Goal: Information Seeking & Learning: Learn about a topic

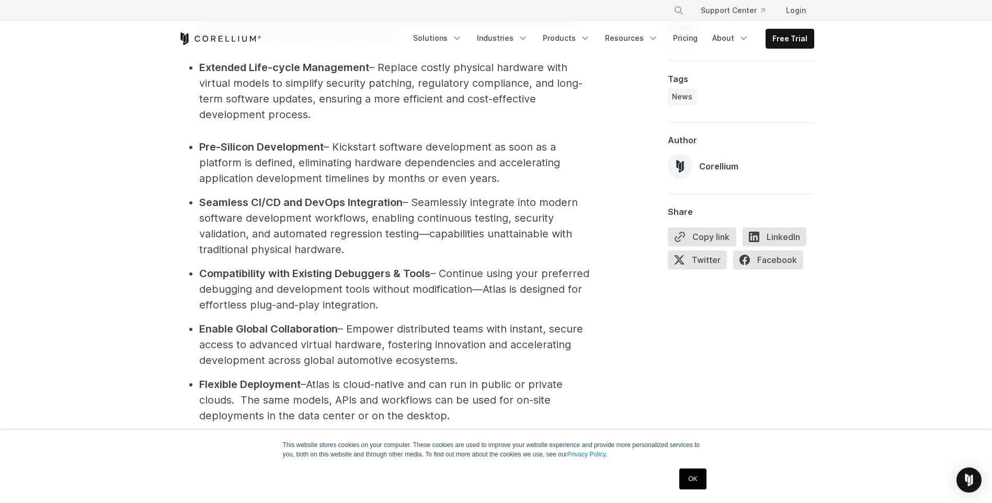
scroll to position [1203, 0]
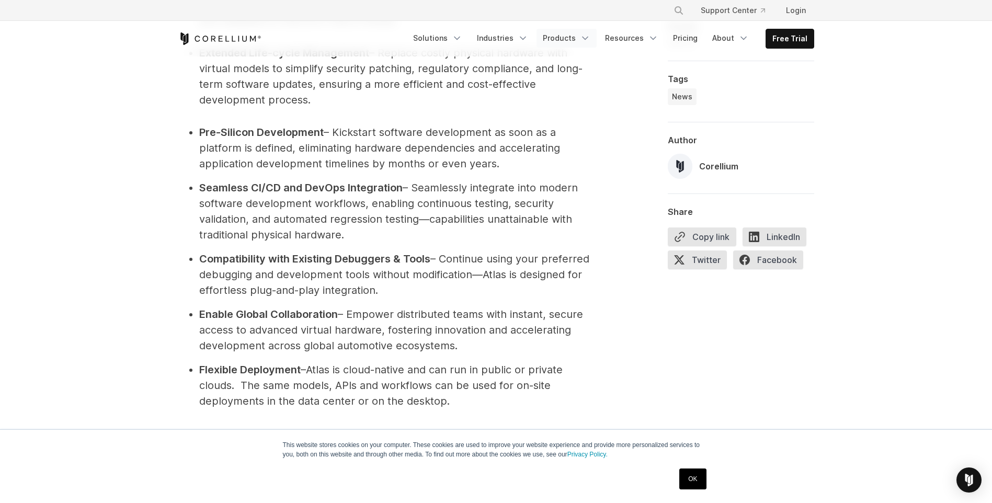
click at [561, 34] on link "Products" at bounding box center [567, 38] width 60 height 19
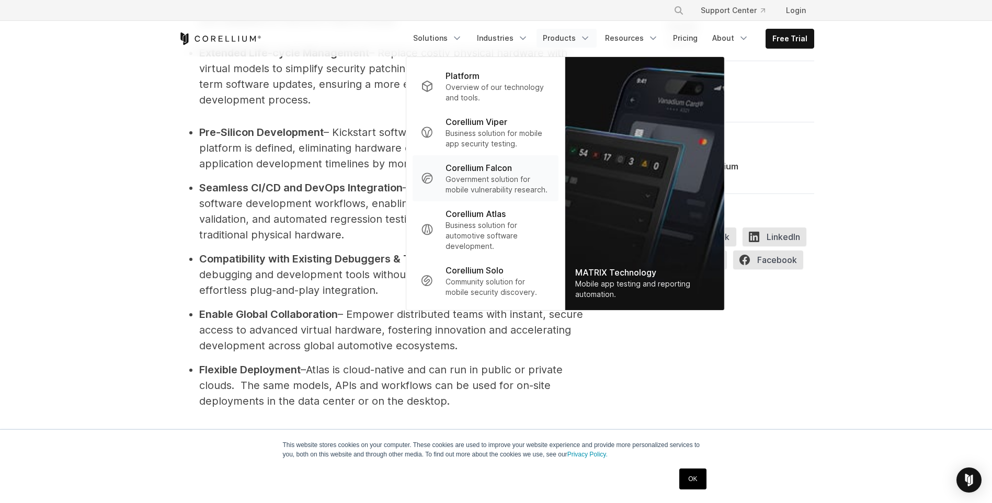
click at [487, 185] on p "Government solution for mobile vulnerability research." at bounding box center [498, 184] width 104 height 21
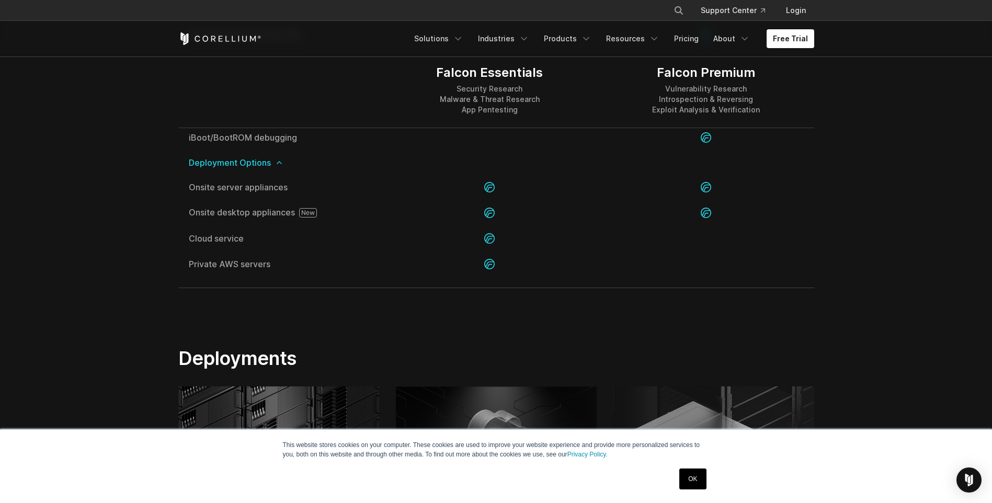
scroll to position [2301, 0]
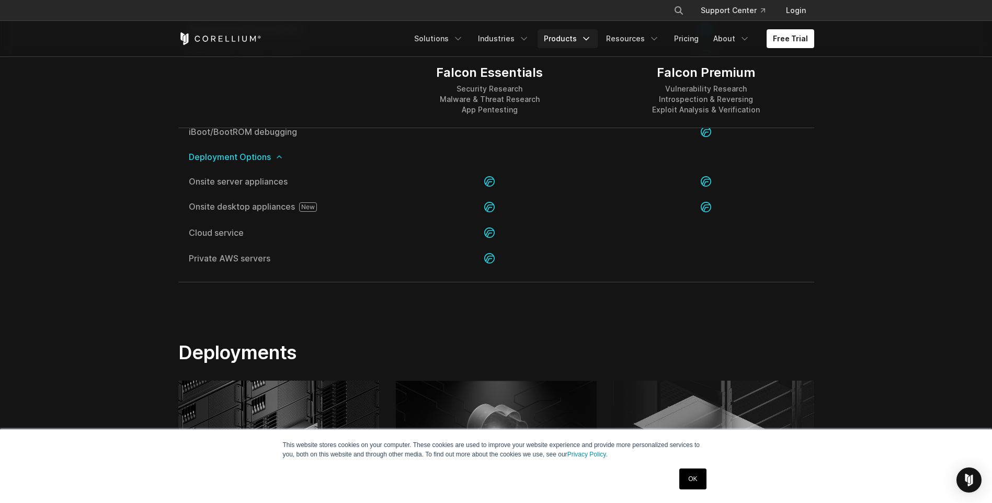
click at [560, 35] on link "Products" at bounding box center [568, 38] width 60 height 19
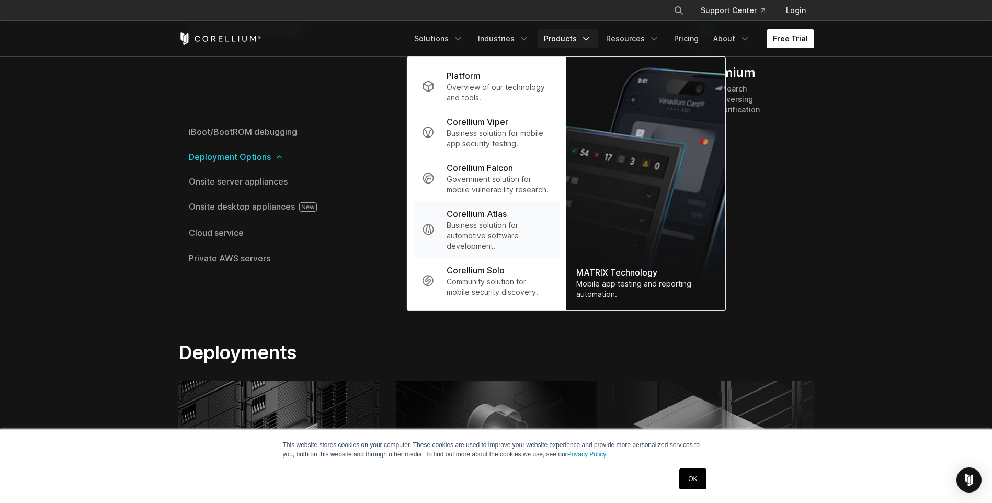
click at [474, 206] on link ".st0 { fill: #737373; } Corellium Atlas Business solution for automotive softwa…" at bounding box center [486, 229] width 146 height 56
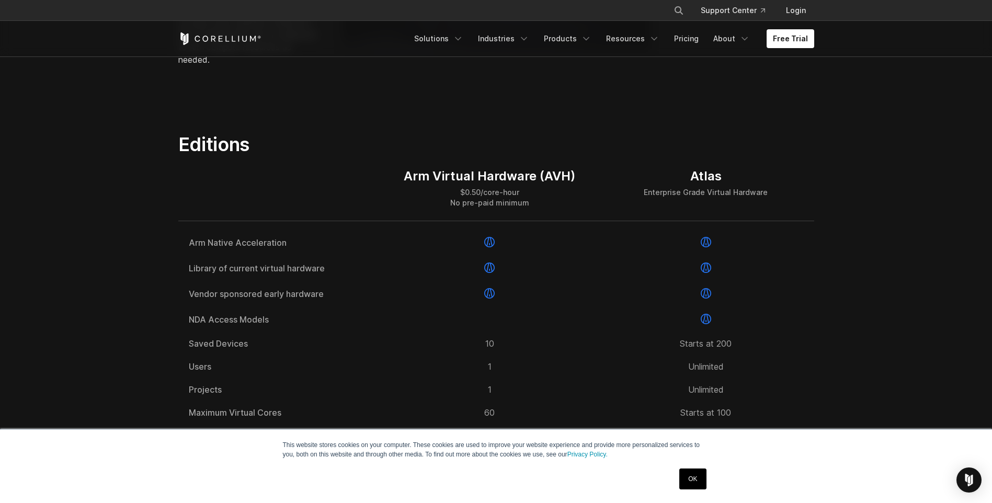
scroll to position [1307, 0]
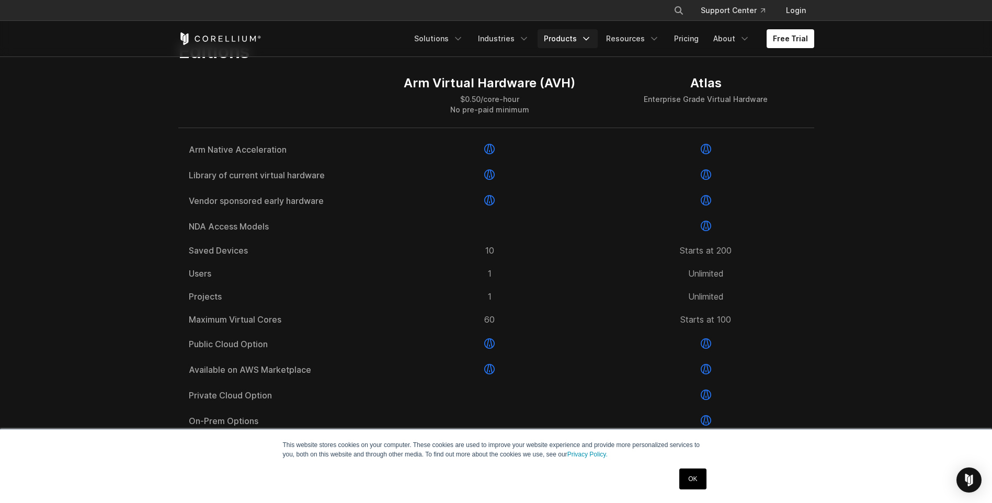
click at [573, 40] on link "Products" at bounding box center [568, 38] width 60 height 19
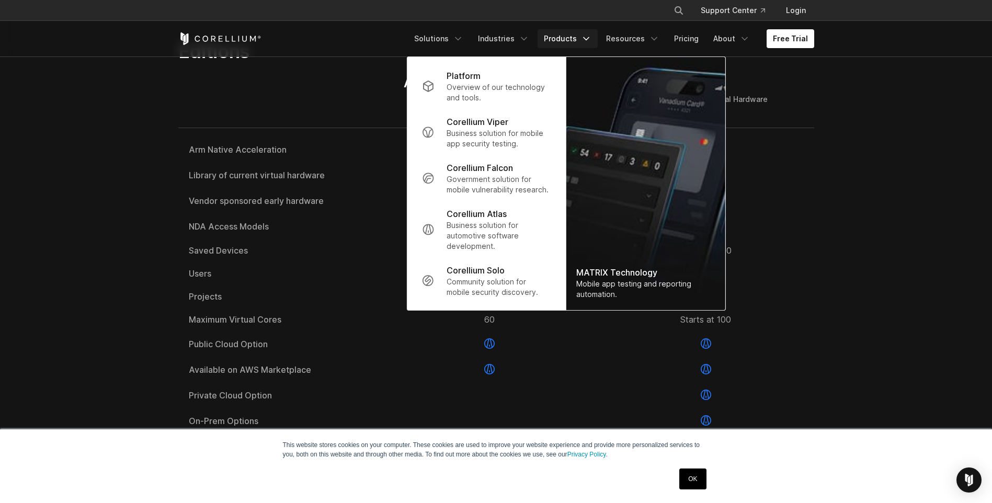
click at [573, 40] on link "Products" at bounding box center [568, 38] width 60 height 19
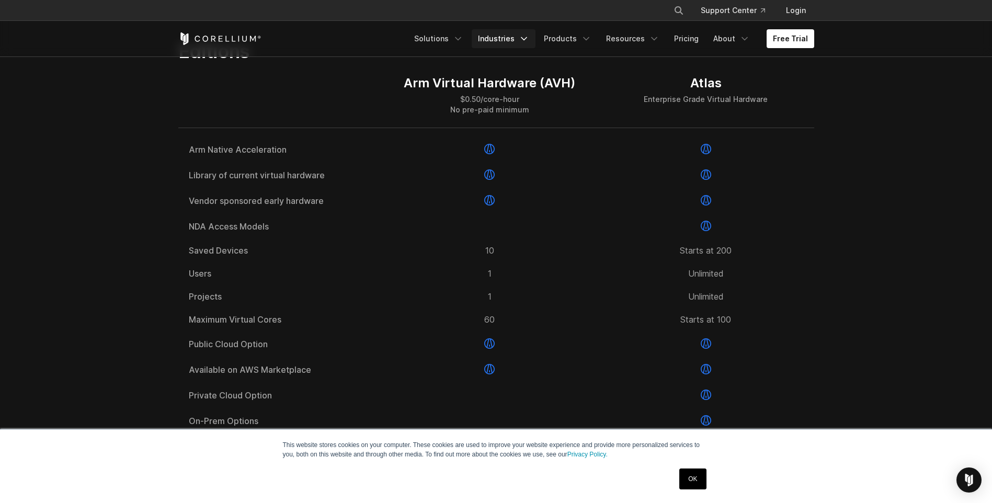
click at [526, 42] on icon "Navigation Menu" at bounding box center [524, 38] width 10 height 10
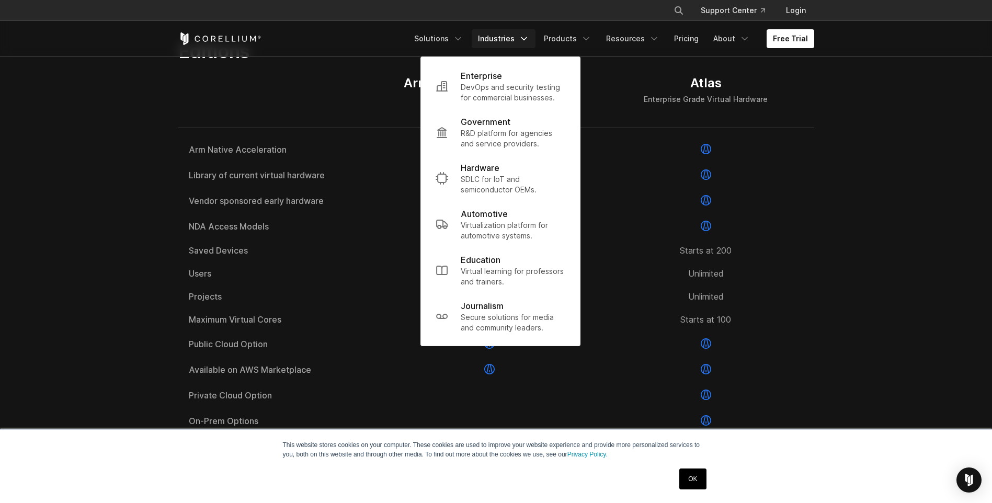
click at [526, 42] on icon "Navigation Menu" at bounding box center [524, 38] width 10 height 10
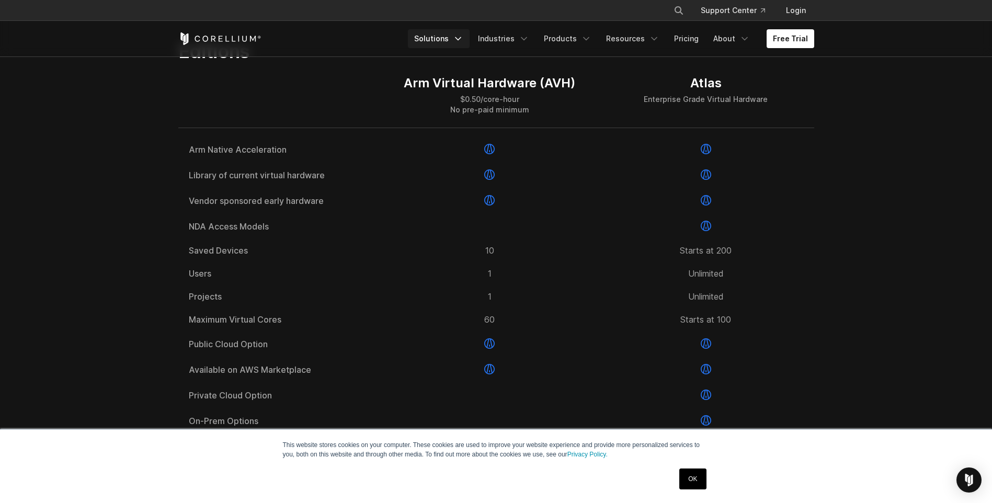
click at [450, 44] on link "Solutions" at bounding box center [439, 38] width 62 height 19
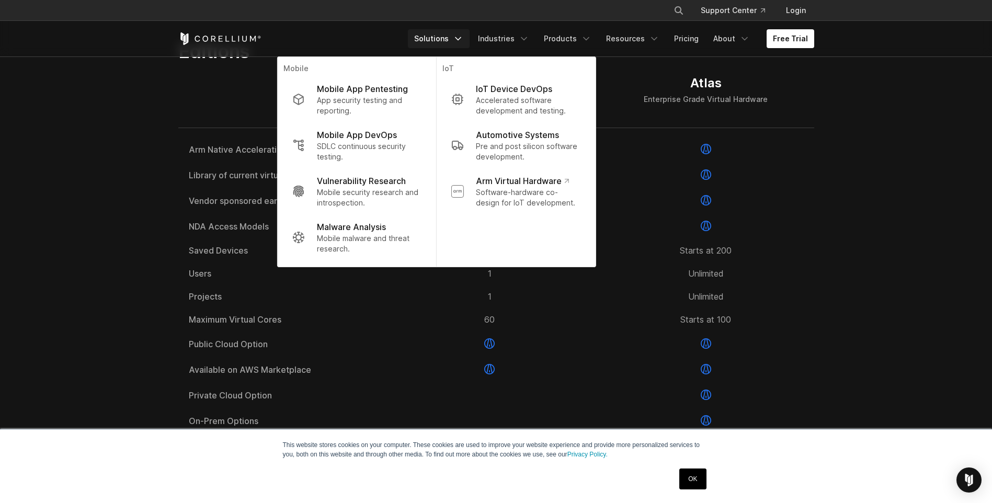
click at [451, 44] on link "Solutions" at bounding box center [439, 38] width 62 height 19
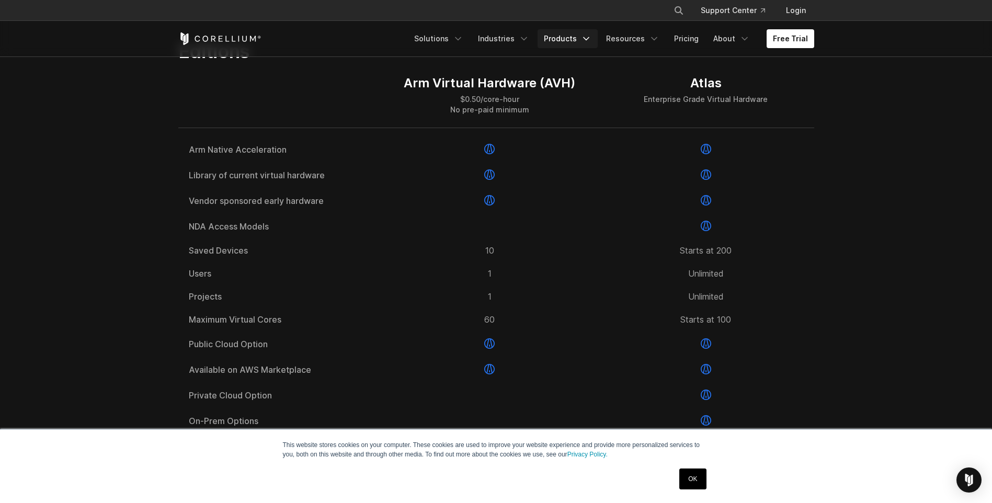
click at [591, 46] on link "Products" at bounding box center [568, 38] width 60 height 19
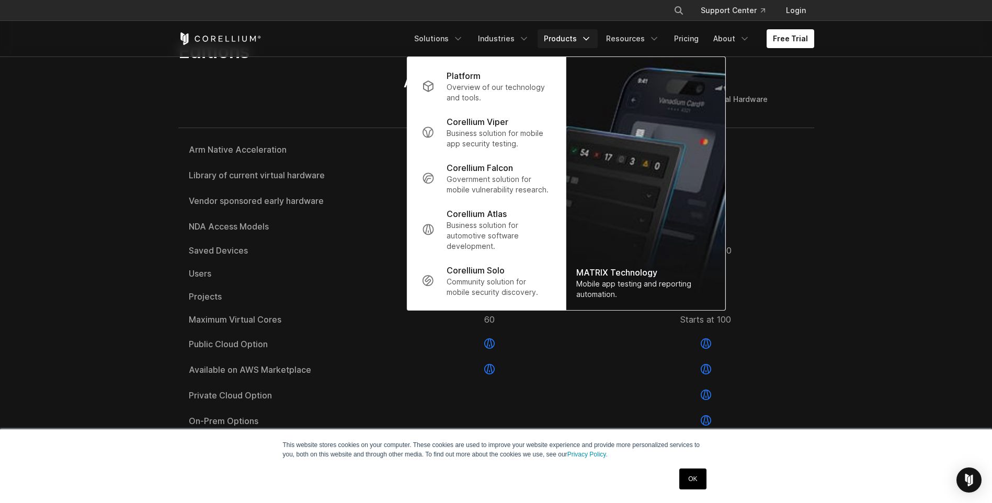
click at [591, 46] on link "Products" at bounding box center [568, 38] width 60 height 19
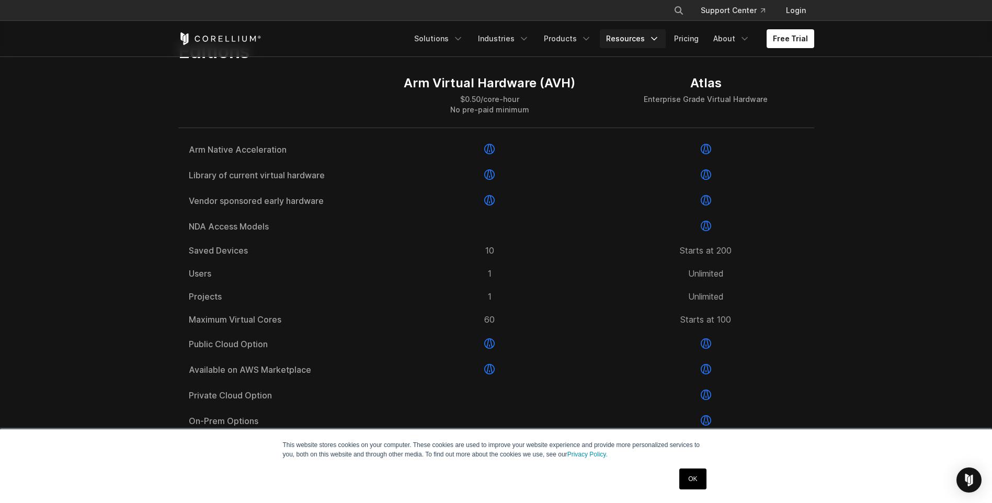
click at [631, 39] on link "Resources" at bounding box center [633, 38] width 66 height 19
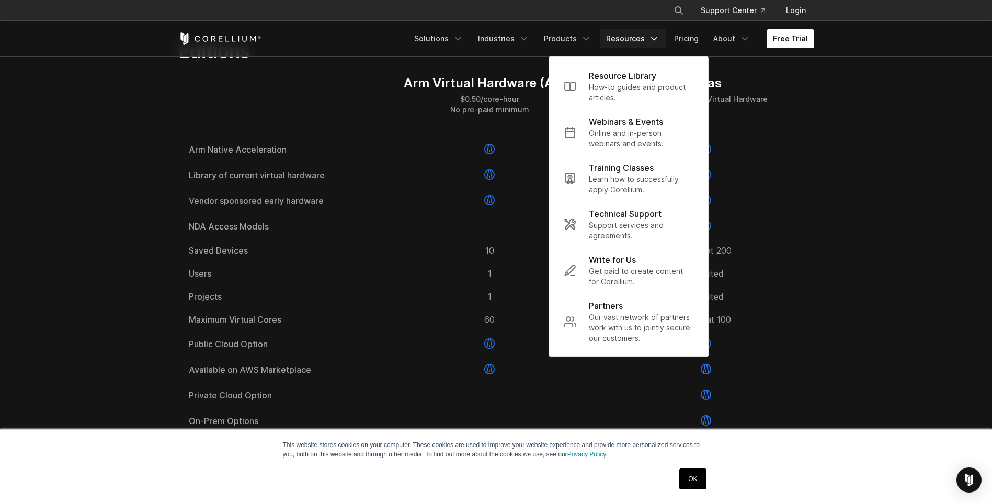
click at [631, 39] on link "Resources" at bounding box center [633, 38] width 66 height 19
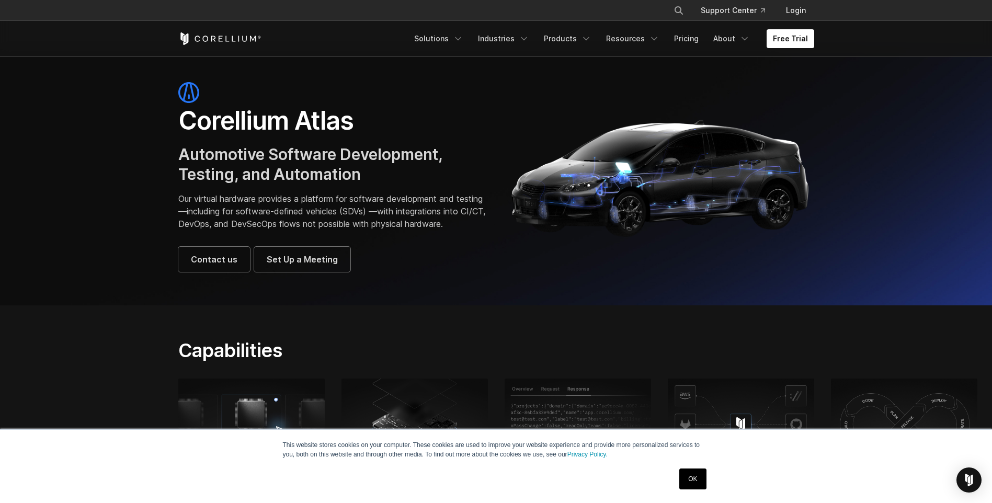
scroll to position [0, 0]
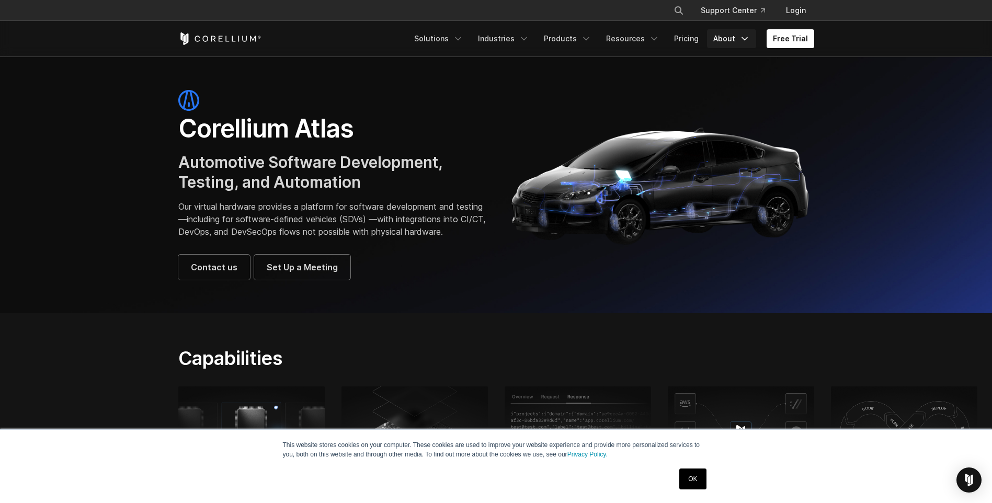
click at [733, 42] on link "About" at bounding box center [731, 38] width 49 height 19
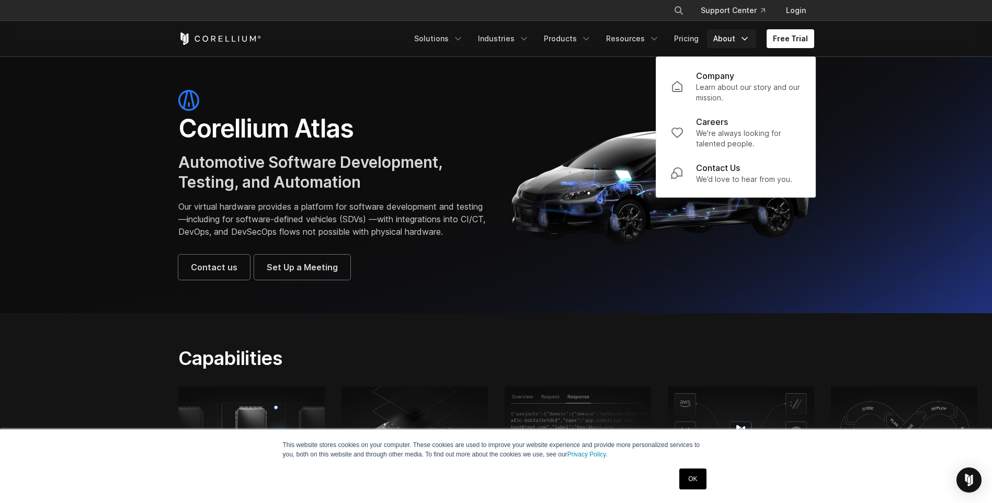
click at [735, 41] on link "About" at bounding box center [731, 38] width 49 height 19
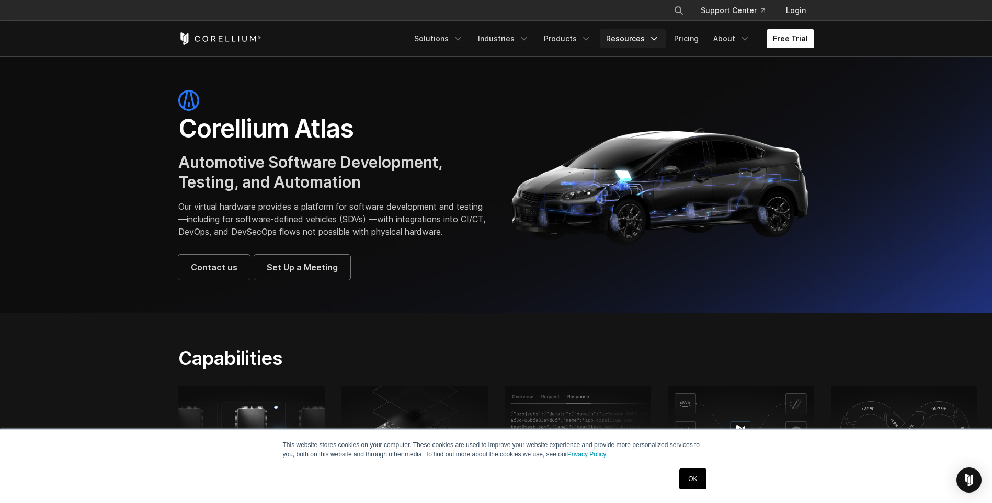
click at [659, 40] on icon "Navigation Menu" at bounding box center [654, 38] width 10 height 10
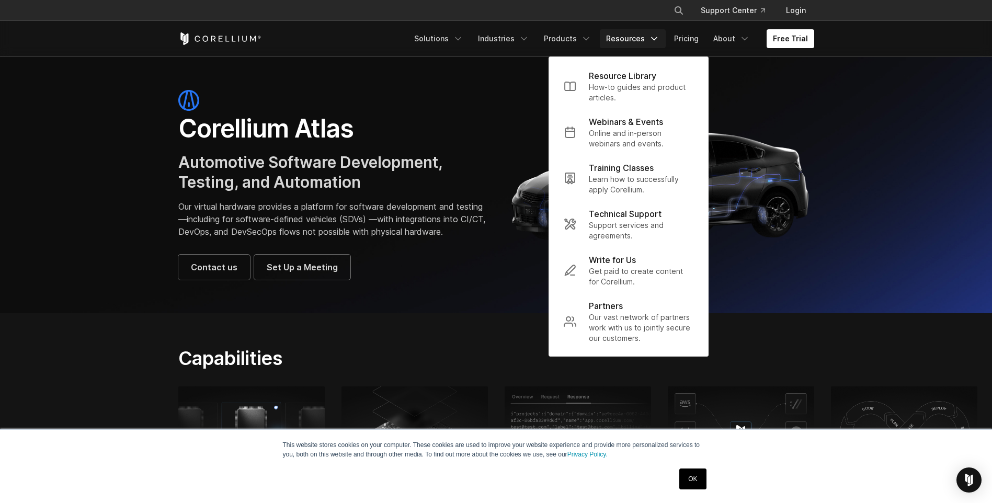
click at [659, 40] on icon "Navigation Menu" at bounding box center [654, 38] width 10 height 10
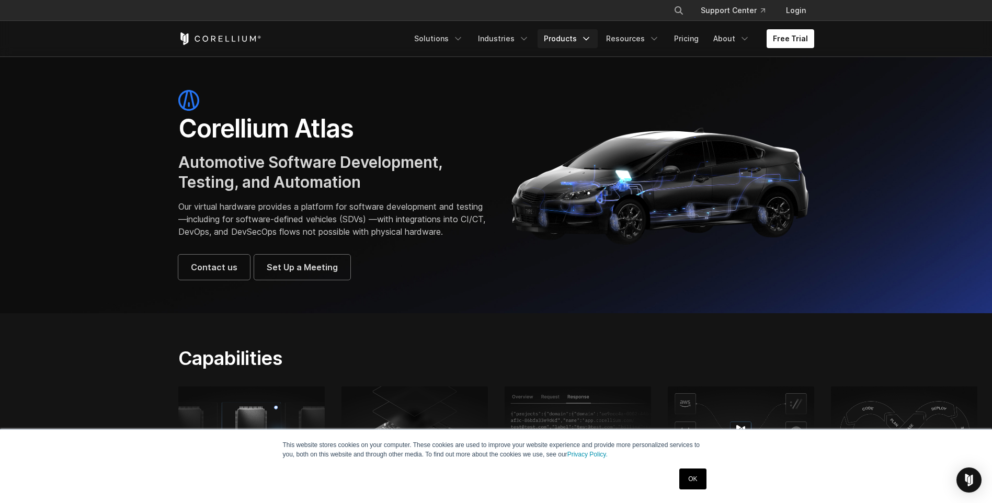
click at [591, 41] on icon "Navigation Menu" at bounding box center [586, 38] width 10 height 10
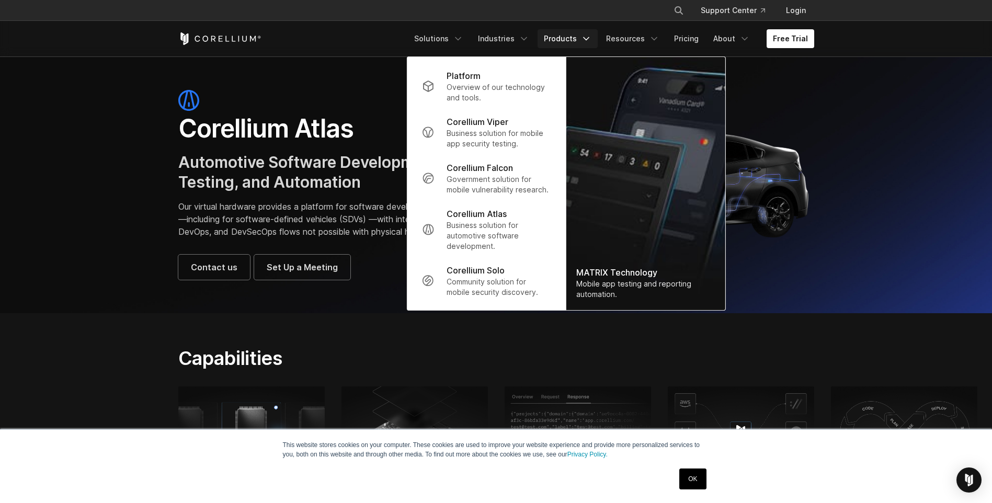
click at [591, 41] on icon "Navigation Menu" at bounding box center [586, 38] width 10 height 10
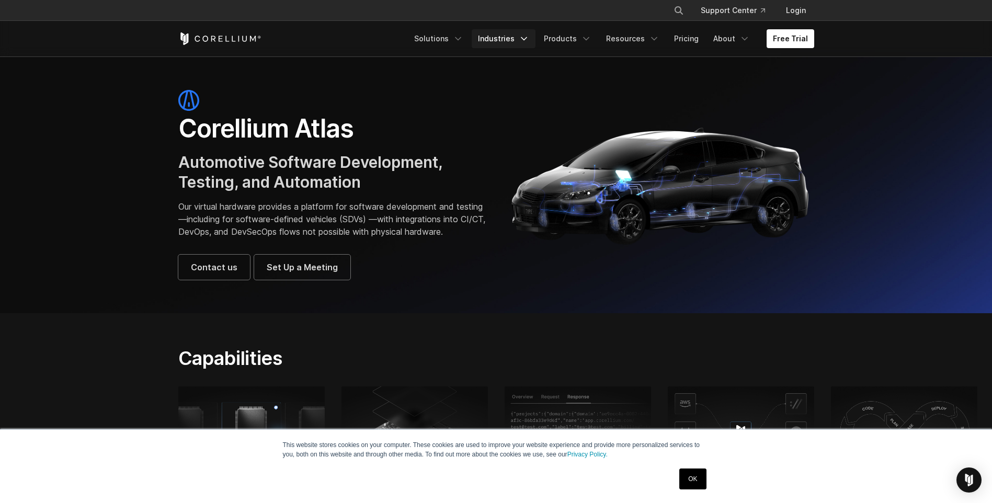
click at [536, 45] on link "Industries" at bounding box center [504, 38] width 64 height 19
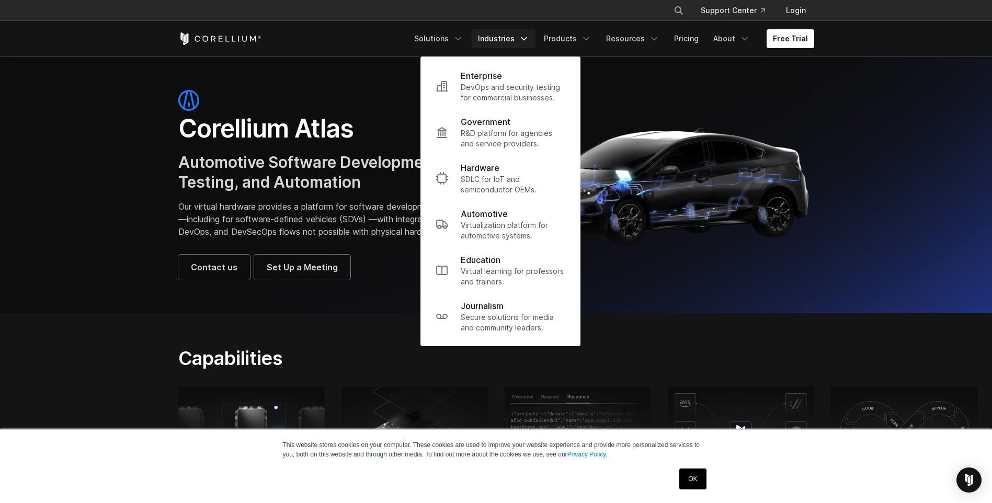
click at [536, 44] on link "Industries" at bounding box center [504, 38] width 64 height 19
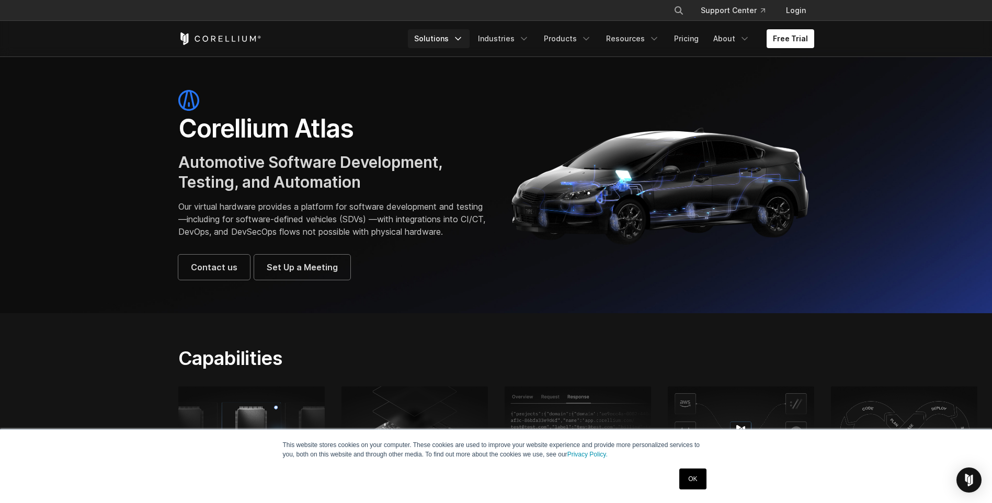
click at [463, 41] on icon "Navigation Menu" at bounding box center [458, 38] width 10 height 10
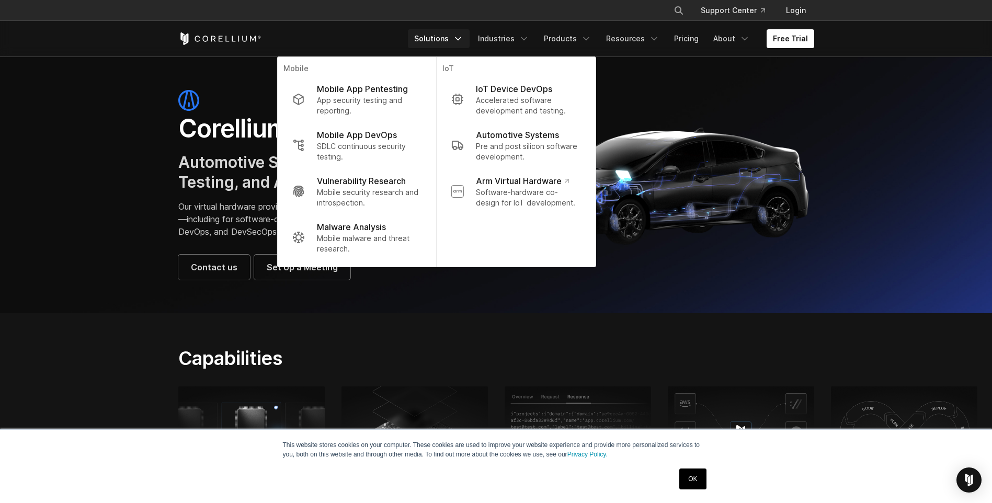
click at [463, 41] on icon "Navigation Menu" at bounding box center [458, 38] width 10 height 10
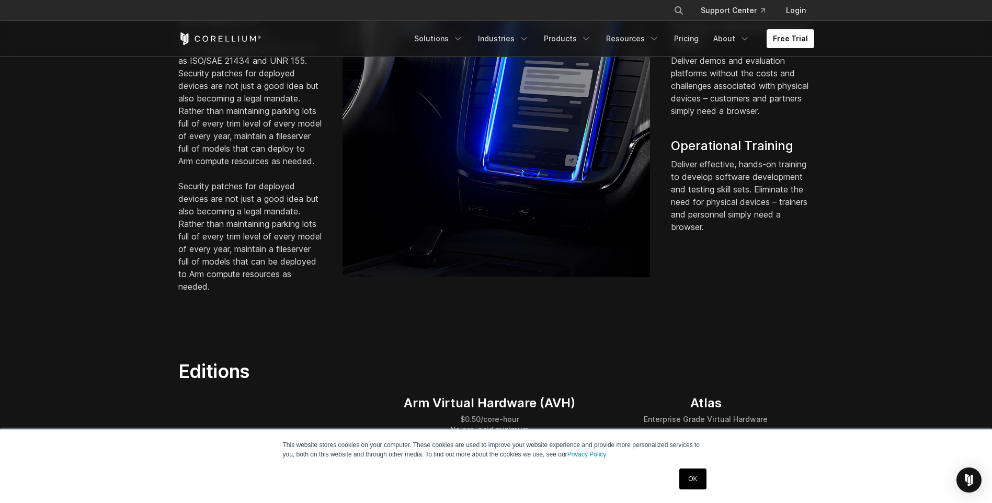
scroll to position [994, 0]
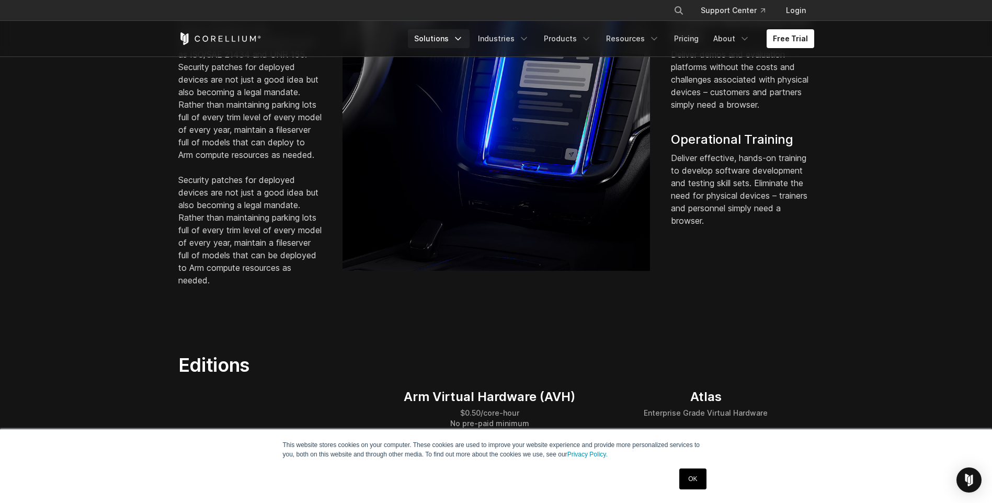
click at [451, 32] on link "Solutions" at bounding box center [439, 38] width 62 height 19
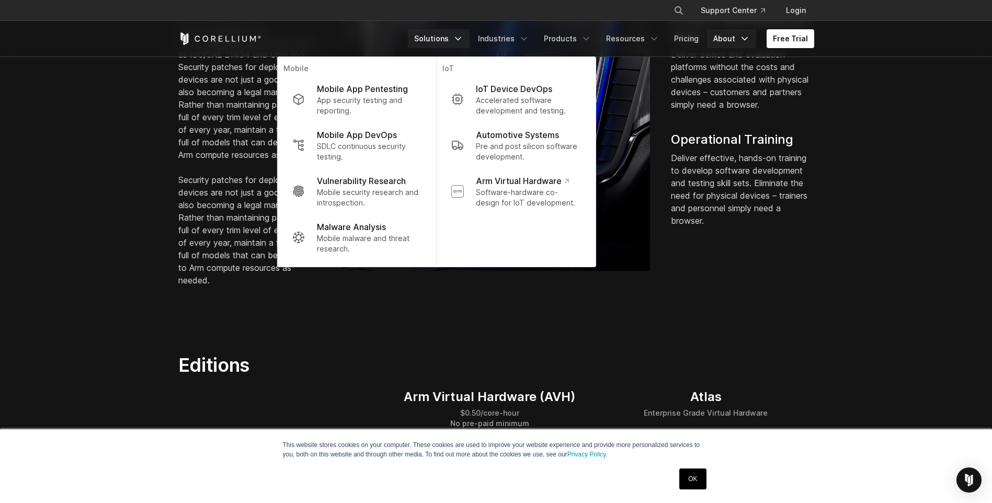
click at [734, 41] on link "About" at bounding box center [731, 38] width 49 height 19
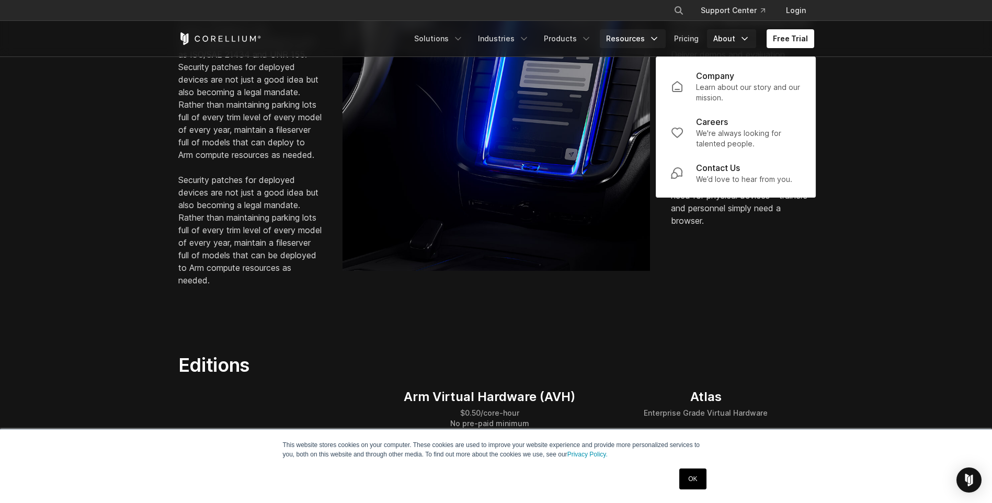
click at [612, 36] on link "Resources" at bounding box center [633, 38] width 66 height 19
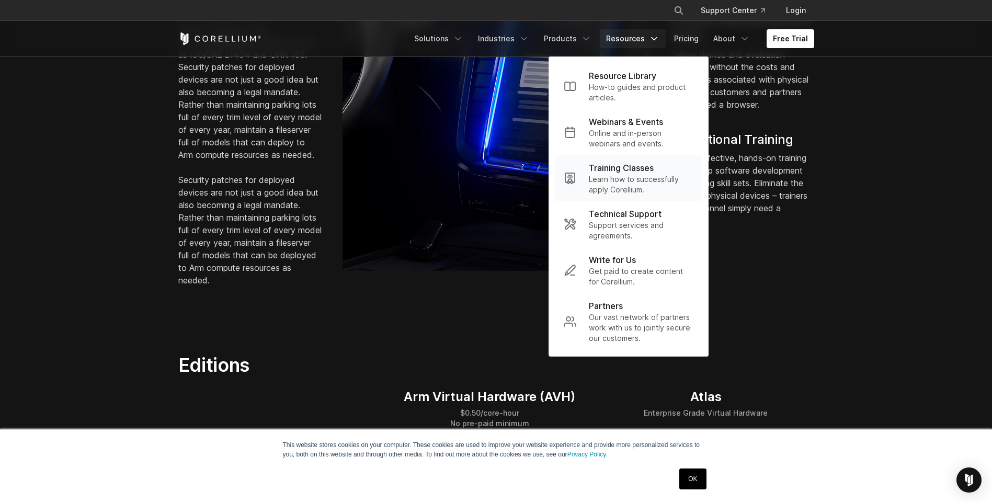
click at [637, 177] on p "Learn how to successfully apply Corellium." at bounding box center [641, 184] width 105 height 21
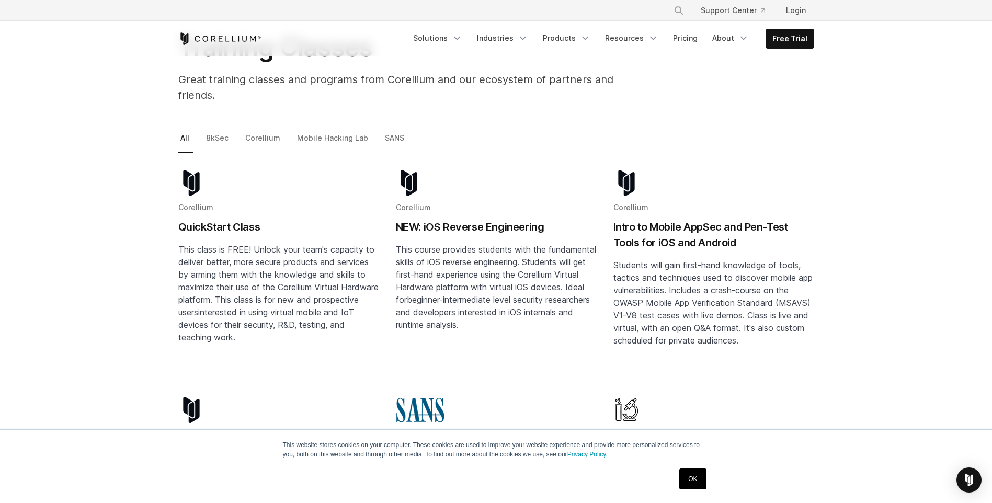
scroll to position [157, 0]
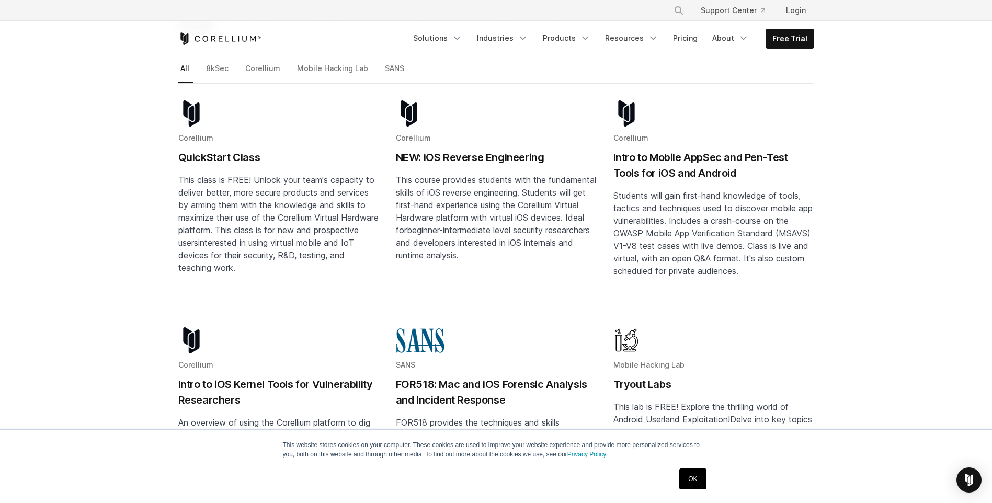
click at [261, 193] on span "This class is FREE! Unlock your team's capacity to deliver better, more secure …" at bounding box center [278, 211] width 200 height 73
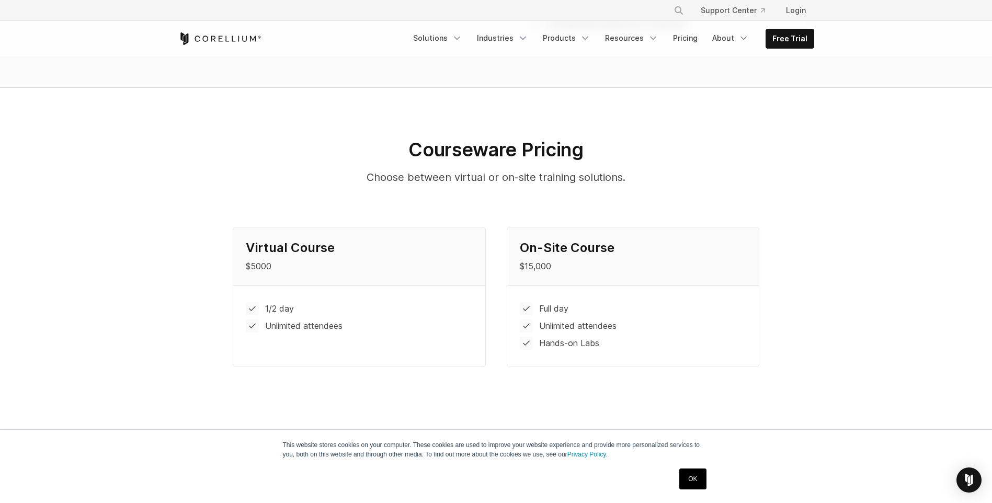
scroll to position [994, 0]
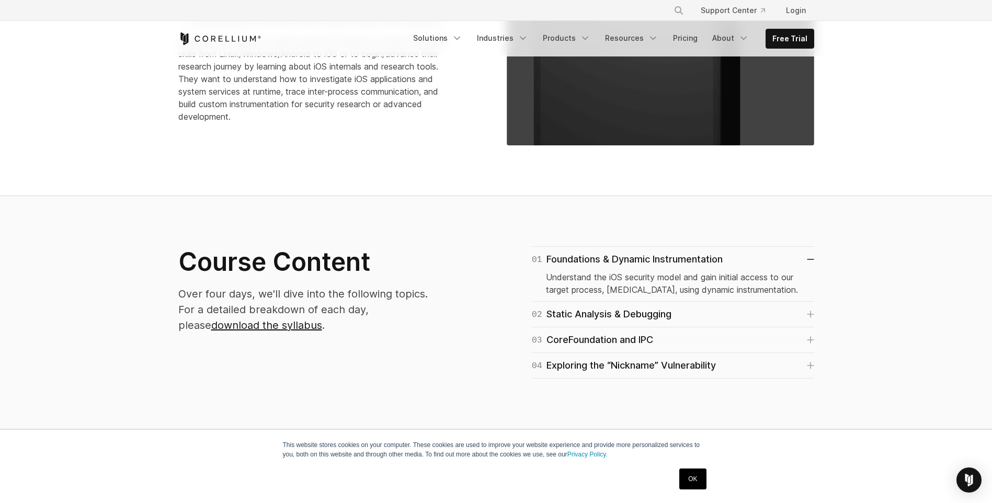
scroll to position [452, 0]
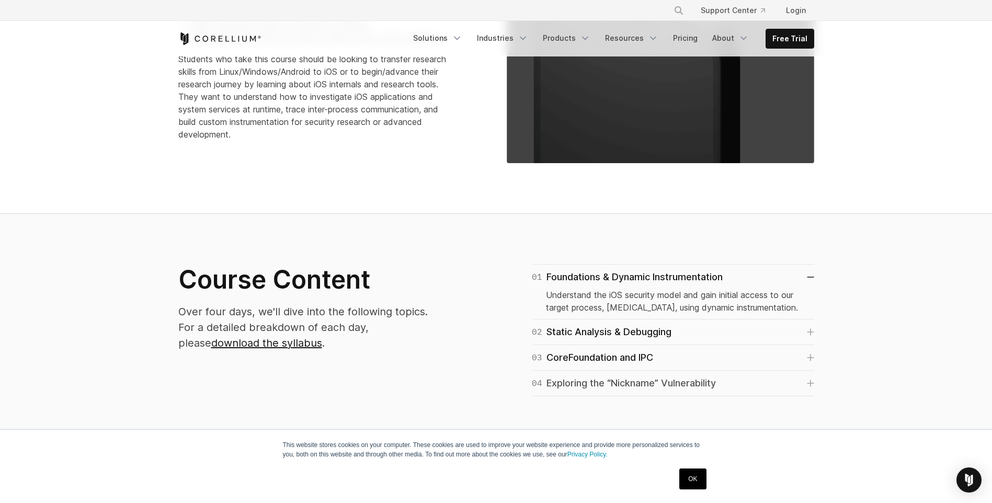
click at [680, 388] on div "04 Exploring the “Nickname” Vulnerability" at bounding box center [624, 383] width 184 height 15
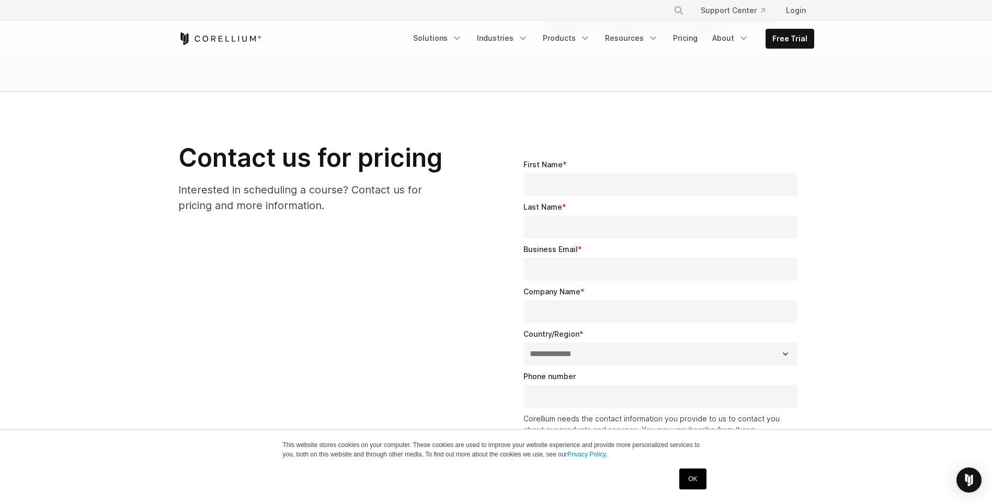
scroll to position [575, 0]
